Goal: Information Seeking & Learning: Learn about a topic

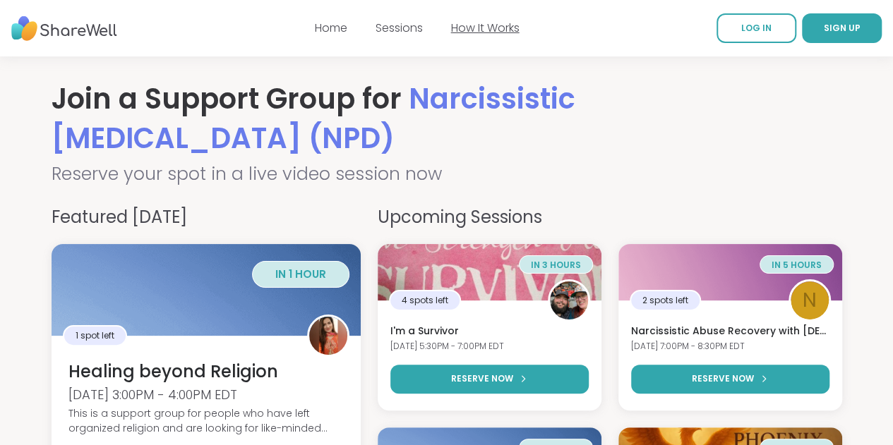
click at [501, 30] on link "How It Works" at bounding box center [485, 28] width 68 height 16
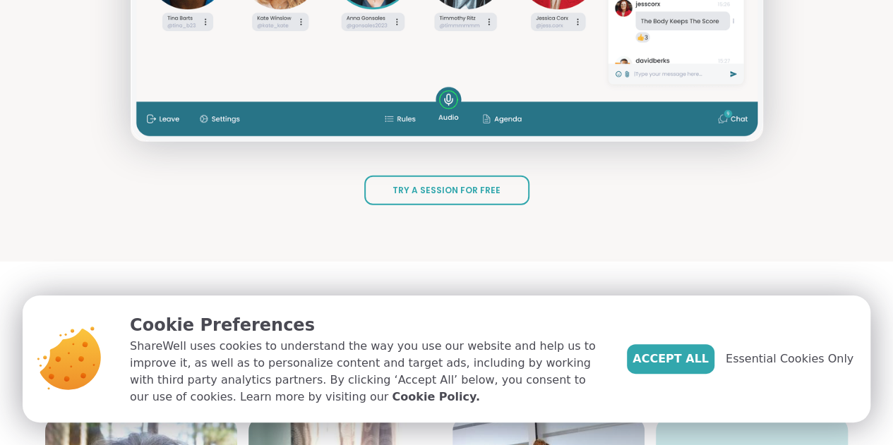
scroll to position [1833, 0]
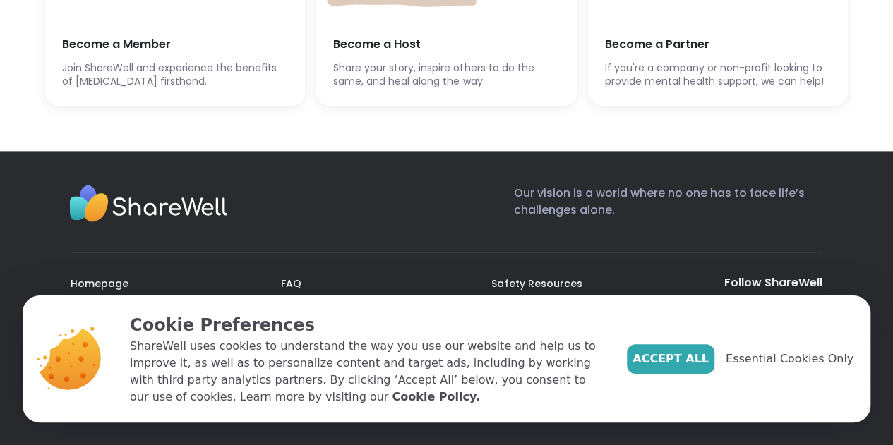
scroll to position [3848, 0]
click at [690, 354] on span "Accept All" at bounding box center [671, 359] width 76 height 17
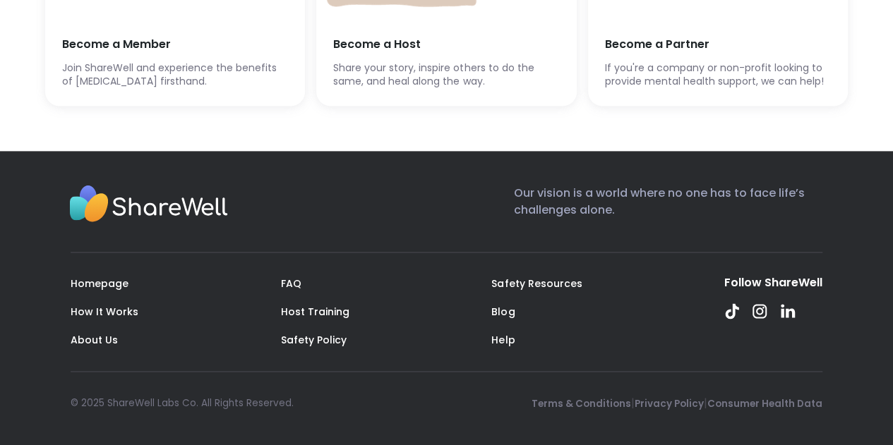
scroll to position [3785, 0]
click at [147, 89] on span "Join ShareWell and experience the benefits of [MEDICAL_DATA] firsthand." at bounding box center [175, 75] width 226 height 28
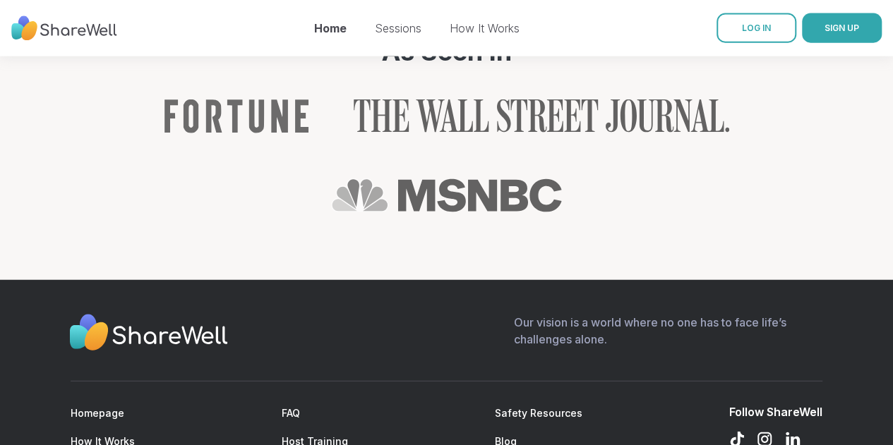
scroll to position [1663, 0]
